Goal: Task Accomplishment & Management: Use online tool/utility

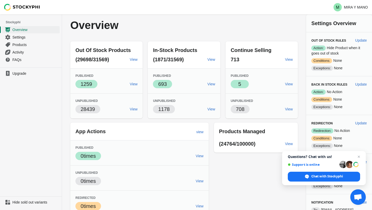
click at [115, 51] on span "Out Of Stock Products" at bounding box center [102, 50] width 55 height 6
click at [133, 62] on link "View" at bounding box center [134, 59] width 12 height 9
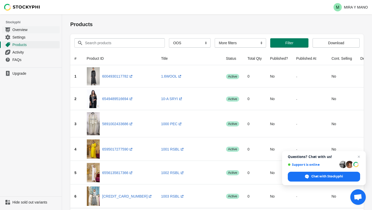
click at [24, 30] on span "Overview" at bounding box center [35, 29] width 46 height 5
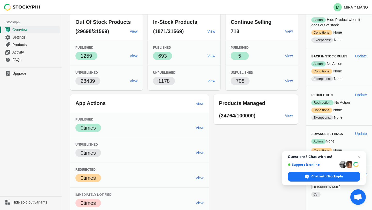
scroll to position [30, 0]
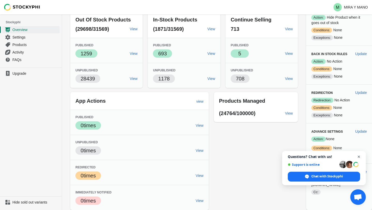
click at [358, 156] on span "Open chat" at bounding box center [358, 156] width 6 height 6
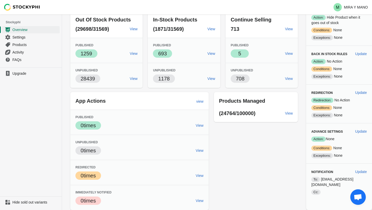
scroll to position [0, 0]
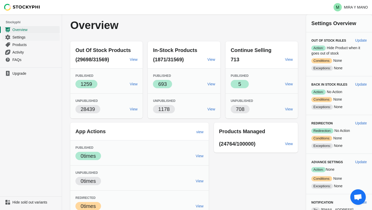
click at [19, 38] on span "Settings" at bounding box center [35, 37] width 46 height 5
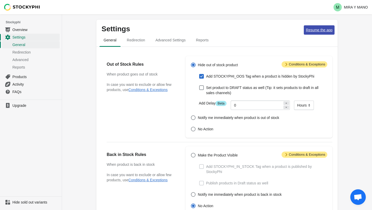
click at [322, 29] on span "Resume the app" at bounding box center [319, 30] width 27 height 4
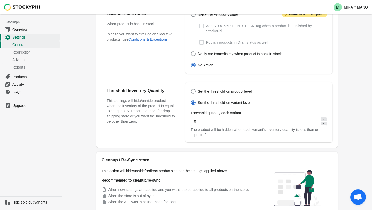
scroll to position [172, 0]
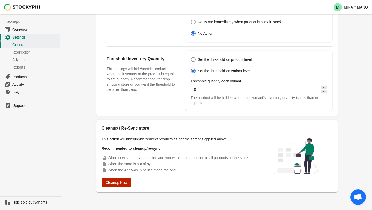
click at [123, 181] on span "Cleanup Now" at bounding box center [117, 182] width 22 height 4
